Goal: Task Accomplishment & Management: Manage account settings

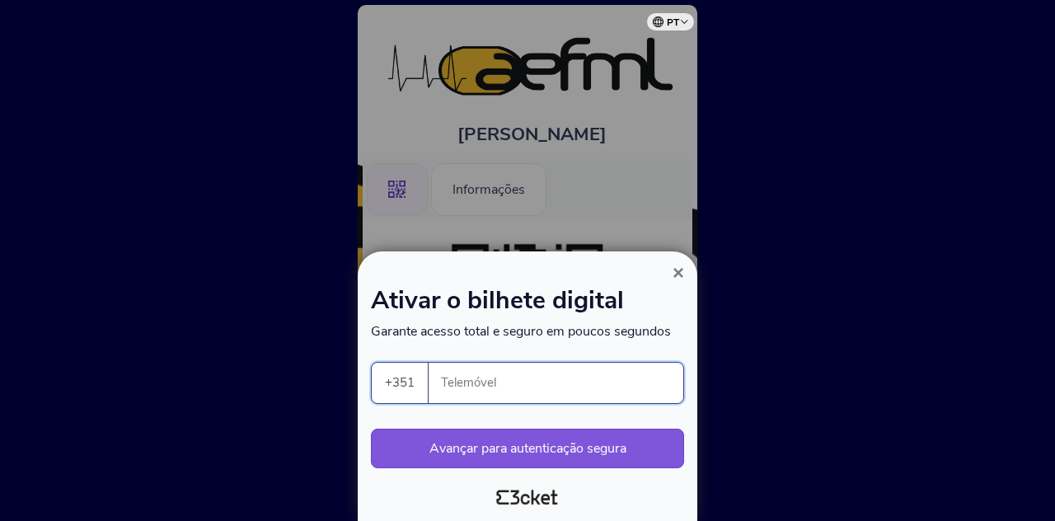
click at [598, 394] on input "Telemóvel" at bounding box center [562, 383] width 241 height 40
type input "937103993"
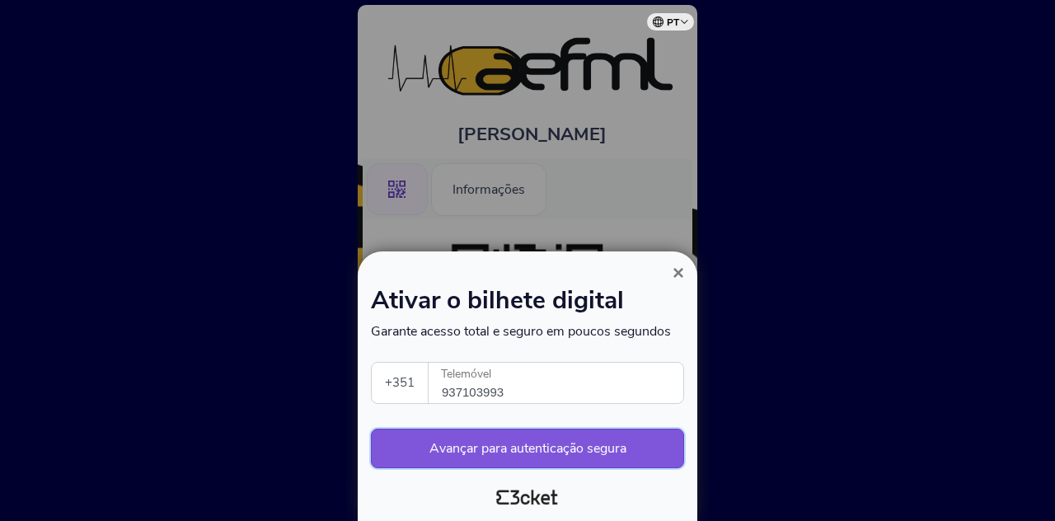
click at [580, 458] on button "Avançar para autenticação segura" at bounding box center [527, 449] width 313 height 40
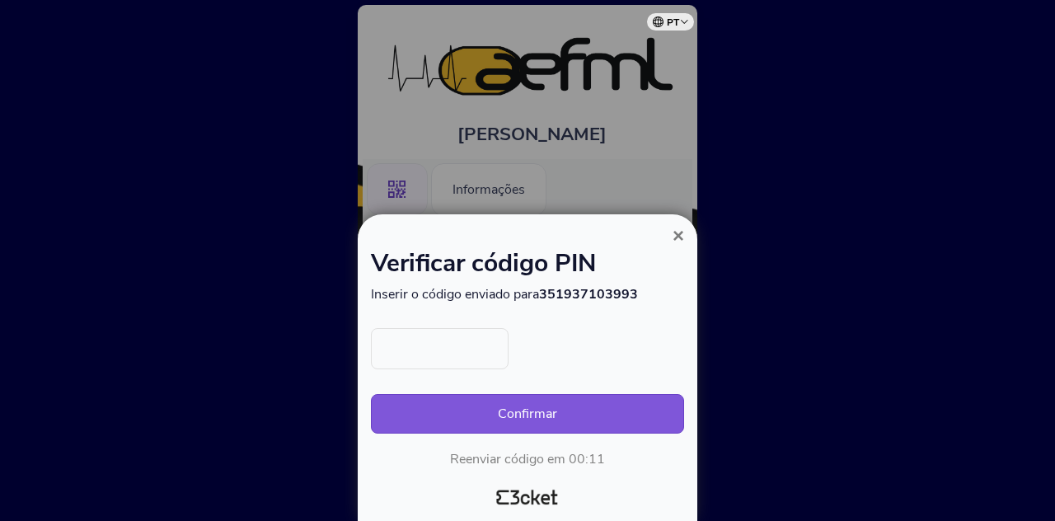
click at [471, 349] on input "text" at bounding box center [440, 348] width 138 height 41
type input "5435"
click at [371, 394] on button "Confirmar" at bounding box center [527, 414] width 313 height 40
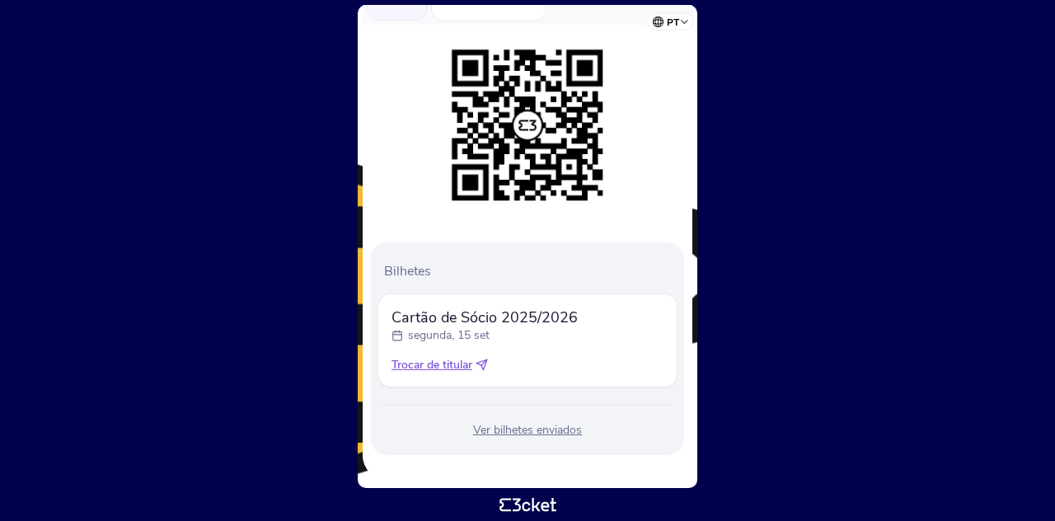
scroll to position [200, 0]
